Goal: Task Accomplishment & Management: Complete application form

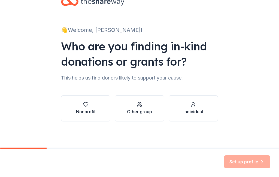
scroll to position [18, 0]
click at [92, 105] on div "button" at bounding box center [86, 104] width 20 height 5
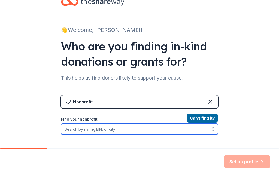
click at [107, 129] on input "Find your nonprofit" at bounding box center [139, 129] width 157 height 11
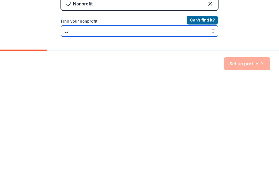
scroll to position [32, 0]
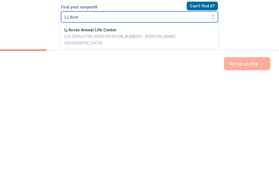
type input "LJ Acres"
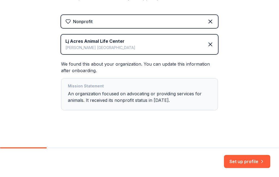
scroll to position [98, 0]
click at [250, 164] on button "Set up profile" at bounding box center [247, 161] width 46 height 13
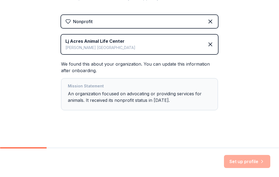
click at [250, 163] on div "Set up profile" at bounding box center [247, 161] width 46 height 13
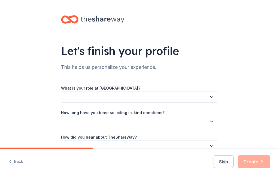
click at [113, 98] on button "button" at bounding box center [139, 96] width 157 height 11
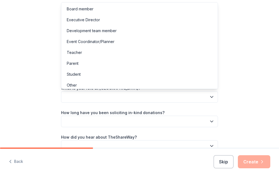
click at [94, 8] on div "Board member" at bounding box center [139, 9] width 154 height 11
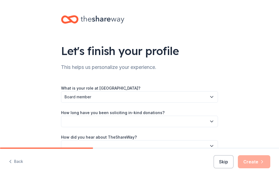
click at [111, 120] on button "button" at bounding box center [139, 121] width 157 height 11
click at [140, 124] on button "button" at bounding box center [139, 121] width 157 height 11
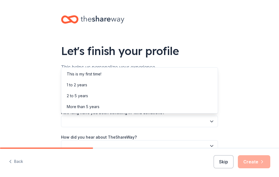
click at [107, 74] on div "This is my first time!" at bounding box center [139, 74] width 154 height 11
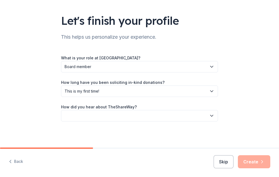
scroll to position [30, 0]
click at [135, 115] on button "button" at bounding box center [139, 115] width 157 height 11
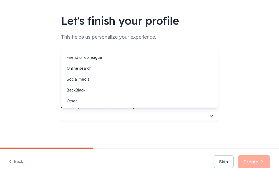
click at [98, 60] on div "Friend or colleague" at bounding box center [84, 57] width 35 height 7
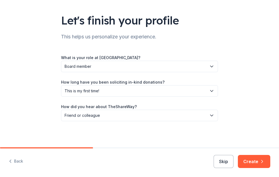
click at [257, 164] on button "Create" at bounding box center [254, 161] width 32 height 13
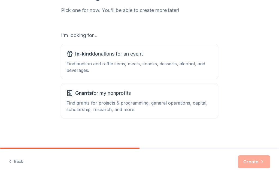
scroll to position [72, 0]
click at [118, 91] on span "Grants for my nonprofits" at bounding box center [103, 93] width 56 height 9
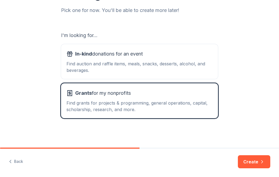
click at [258, 163] on button "Create" at bounding box center [254, 161] width 32 height 13
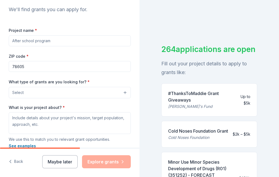
scroll to position [71, 0]
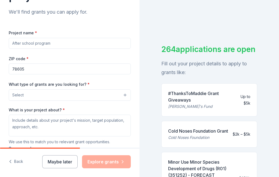
click at [65, 40] on input "Project name *" at bounding box center [70, 43] width 122 height 11
click at [150, 22] on div "264 applications are open Fill out your project details to apply to grants like…" at bounding box center [208, 88] width 139 height 177
click at [62, 43] on input "Project name *" at bounding box center [70, 43] width 122 height 11
click at [115, 95] on button "Select" at bounding box center [70, 94] width 122 height 11
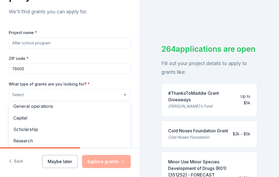
scroll to position [13, 0]
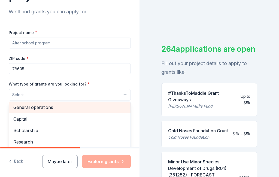
click at [54, 109] on span "General operations" at bounding box center [69, 107] width 113 height 7
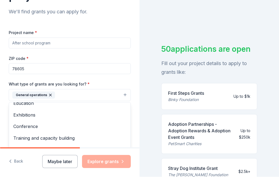
scroll to position [52, 0]
click at [20, 160] on span "Other" at bounding box center [69, 161] width 113 height 7
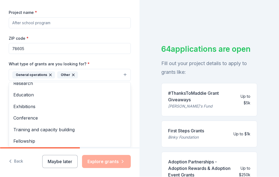
scroll to position [91, 0]
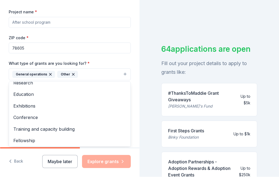
click at [74, 74] on icon "button" at bounding box center [73, 74] width 4 height 4
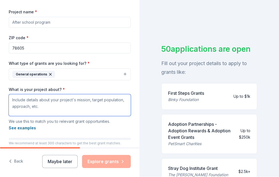
click at [37, 100] on textarea "What is your project about? *" at bounding box center [70, 105] width 122 height 22
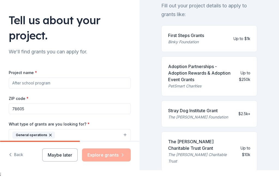
scroll to position [26, 0]
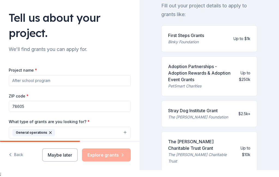
type textarea "We provide education about the care of animals and also take animals in from ot…"
click at [86, 75] on input "Project name *" at bounding box center [70, 80] width 122 height 11
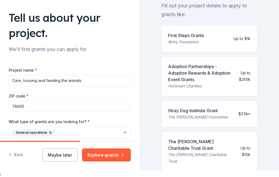
type input "Care, housing and feeding the animals"
click at [110, 162] on button "Explore grants" at bounding box center [106, 155] width 49 height 13
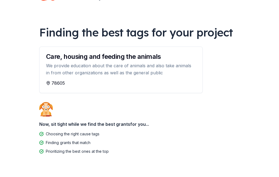
scroll to position [34, 0]
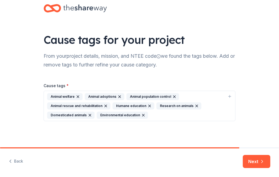
scroll to position [11, 0]
click at [118, 95] on icon "button" at bounding box center [119, 97] width 4 height 4
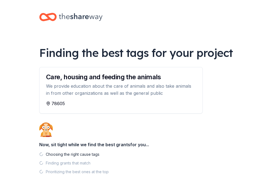
scroll to position [33, 0]
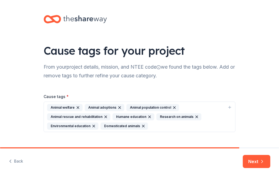
click at [251, 163] on button "Next" at bounding box center [257, 161] width 28 height 13
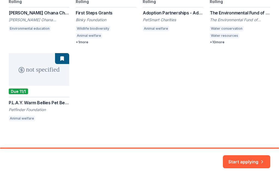
scroll to position [140, 0]
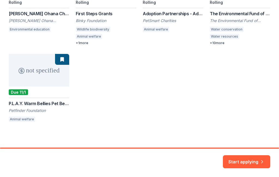
click at [44, 79] on div "2.5k – 20k Rolling Johnson Ohana Charitable Foundation - Environmental Educatio…" at bounding box center [139, 44] width 261 height 160
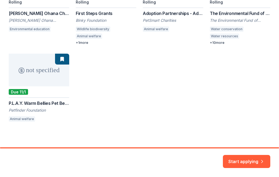
click at [17, 93] on div "2.5k – 20k Rolling Johnson Ohana Charitable Foundation - Environmental Educatio…" at bounding box center [139, 44] width 261 height 160
click at [42, 106] on div "2.5k – 20k Rolling Johnson Ohana Charitable Foundation - Environmental Educatio…" at bounding box center [139, 44] width 261 height 160
click at [249, 160] on button "Start applying" at bounding box center [246, 158] width 47 height 13
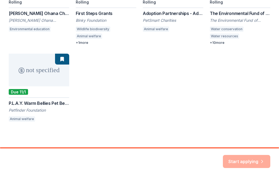
click at [270, 161] on div "Start applying" at bounding box center [246, 161] width 47 height 13
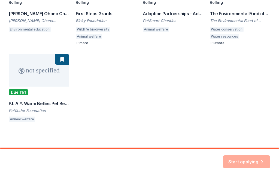
click at [244, 160] on div "Start applying" at bounding box center [246, 161] width 47 height 13
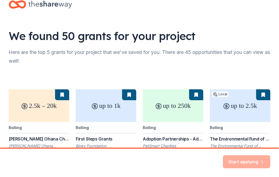
scroll to position [15, 0]
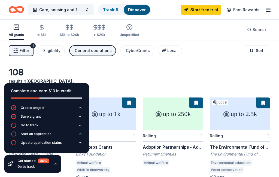
click at [126, 75] on div "108 results in Bertram, TX" at bounding box center [139, 79] width 261 height 24
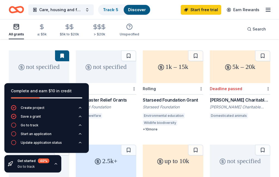
scroll to position [141, 0]
click at [51, 62] on div "not specified" at bounding box center [39, 66] width 60 height 33
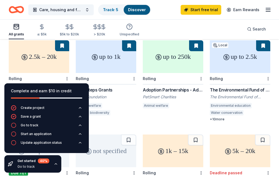
scroll to position [57, 0]
click at [193, 73] on div "Rolling" at bounding box center [173, 78] width 60 height 11
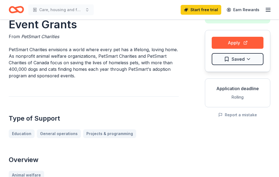
scroll to position [48, 0]
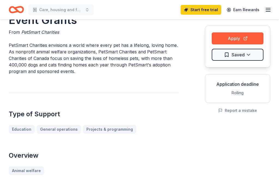
click at [248, 37] on button "Apply" at bounding box center [238, 38] width 52 height 12
